Goal: Check status: Check status

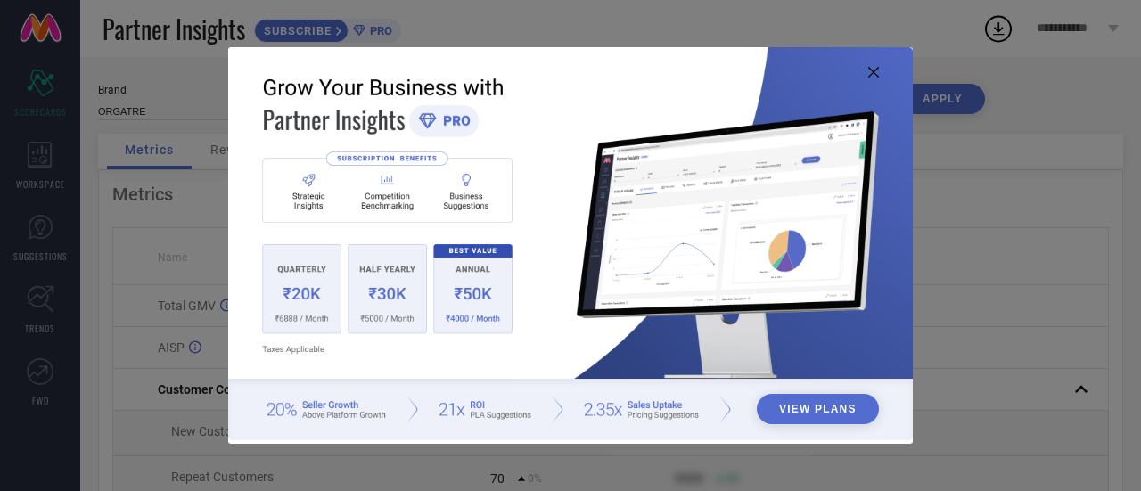
click at [873, 72] on icon at bounding box center [873, 72] width 11 height 11
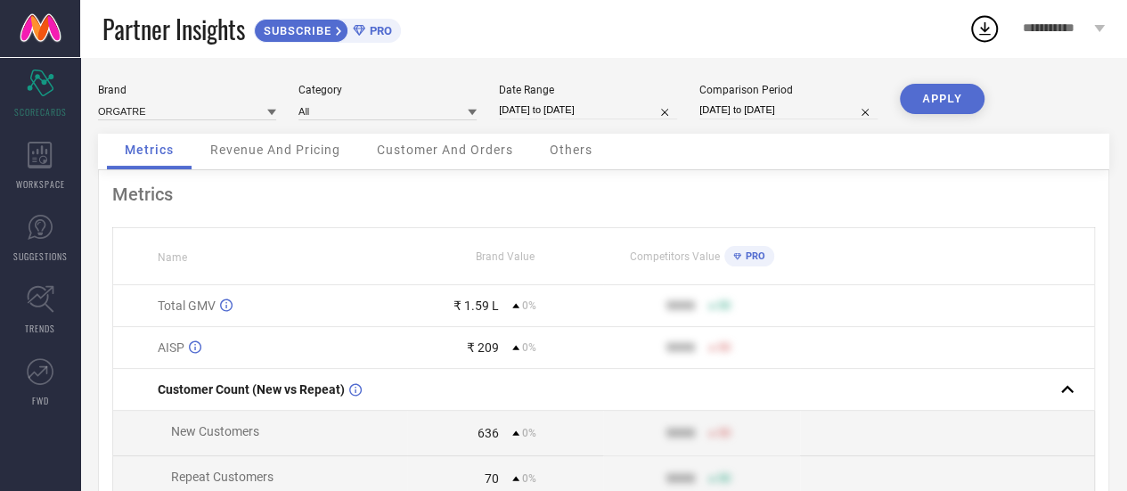
select select "5"
select select "2025"
select select "6"
select select "2025"
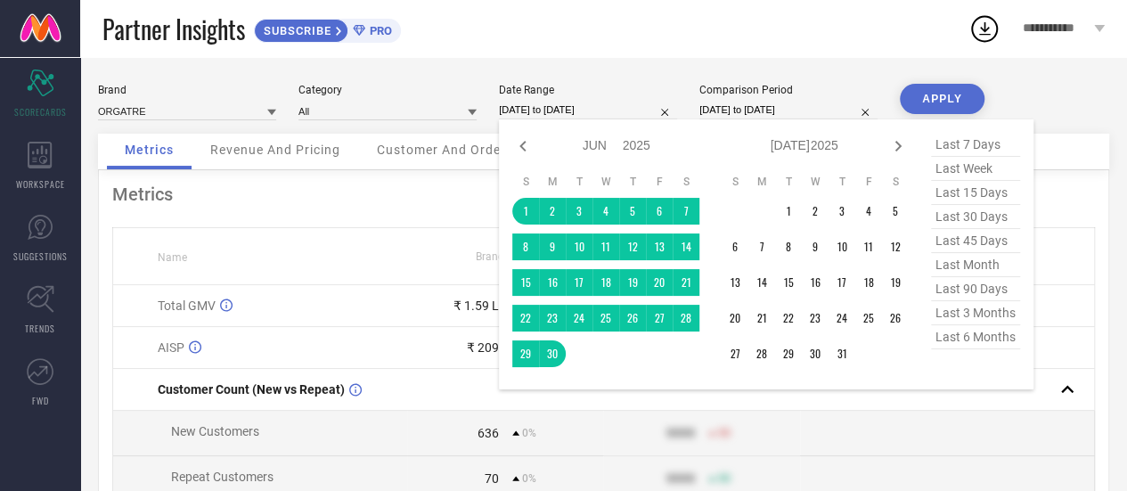
click at [622, 113] on input "[DATE] to [DATE]" at bounding box center [588, 110] width 178 height 19
click at [901, 147] on icon at bounding box center [899, 146] width 6 height 11
select select "6"
select select "2025"
select select "7"
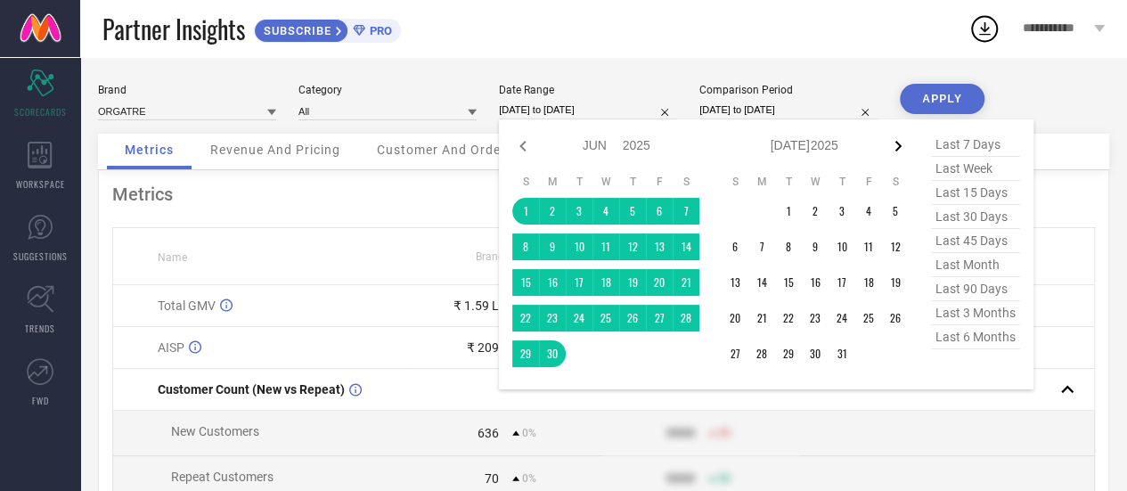
select select "2025"
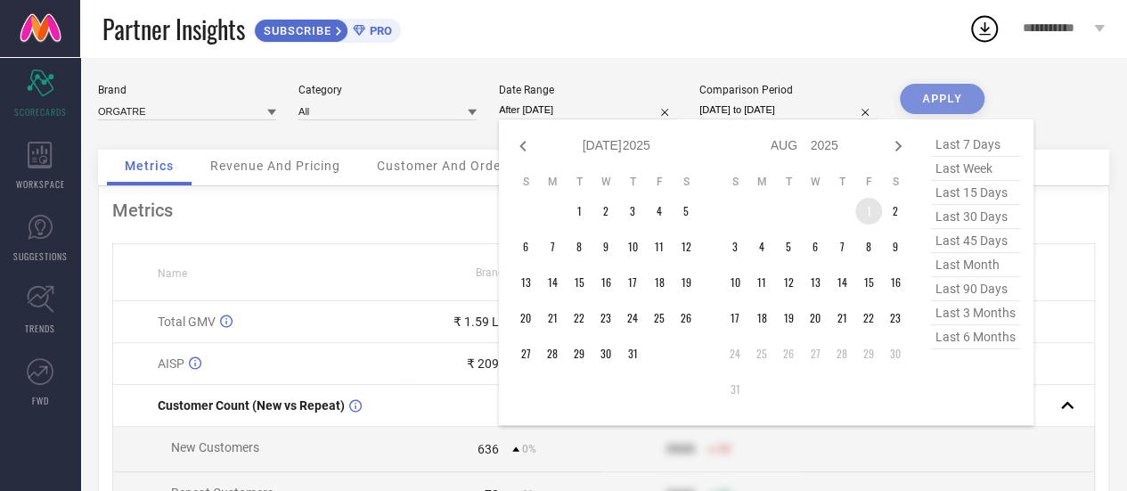
click at [857, 206] on td "1" at bounding box center [869, 211] width 27 height 27
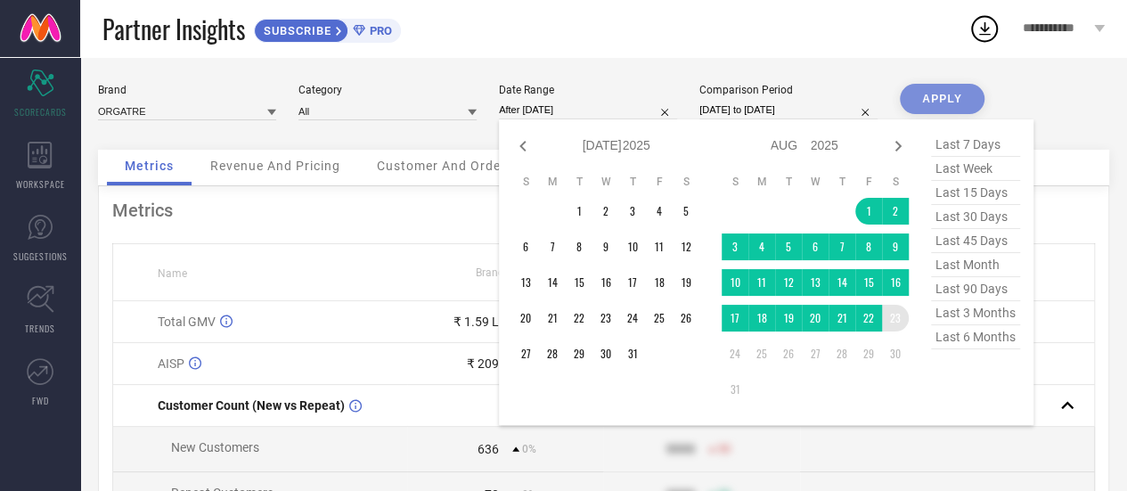
type input "[DATE] to [DATE]"
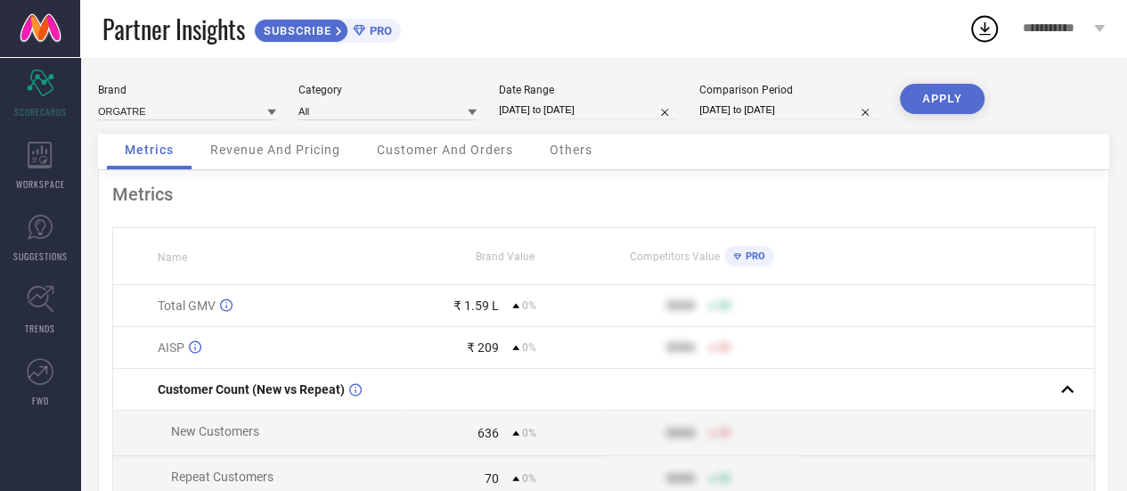
click at [953, 92] on button "APPLY" at bounding box center [942, 99] width 85 height 30
